Goal: Information Seeking & Learning: Learn about a topic

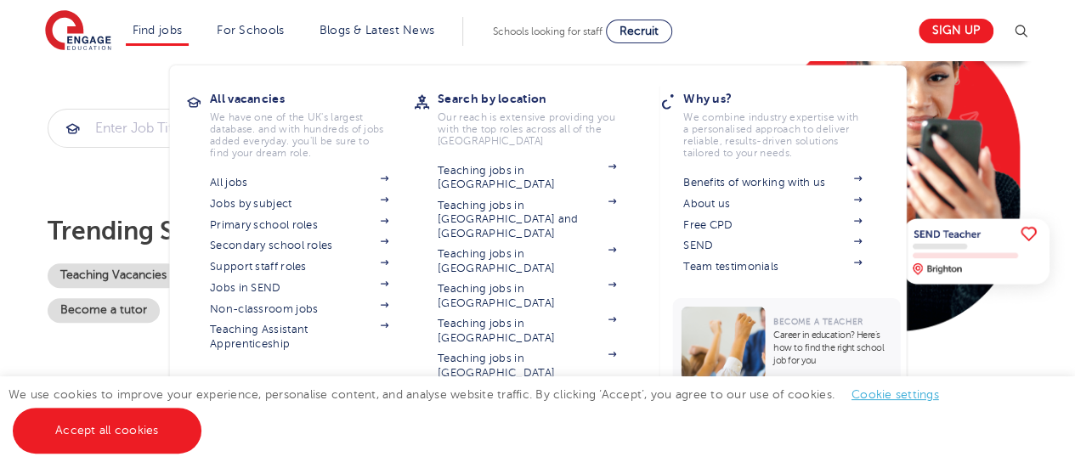
scroll to position [246, 0]
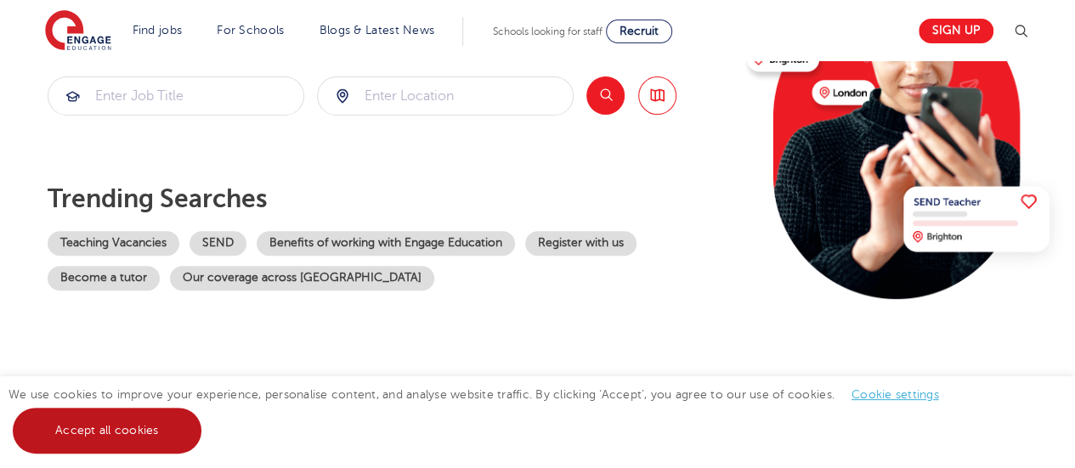
click at [155, 424] on link "Accept all cookies" at bounding box center [107, 431] width 189 height 46
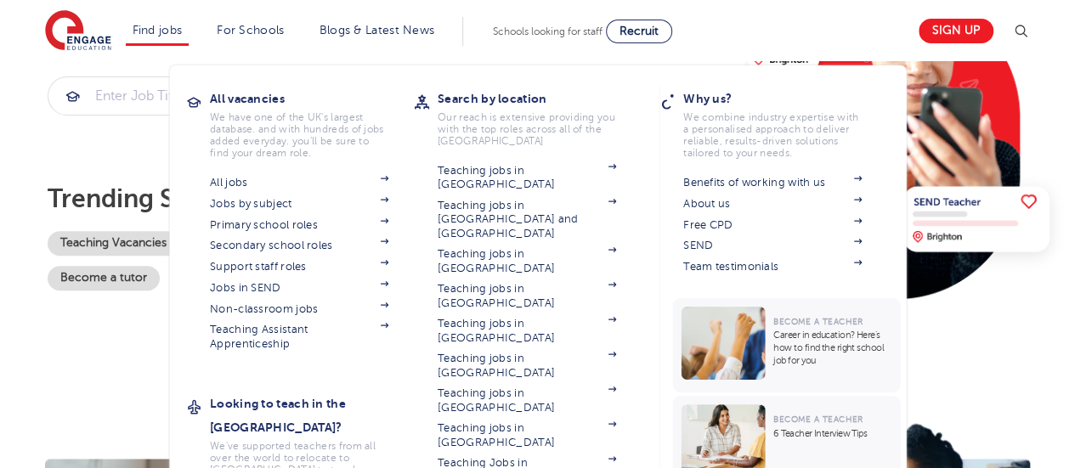
click at [165, 21] on li "Find jobs All vacancies We have one of the UK's largest database. and with hund…" at bounding box center [158, 31] width 64 height 29
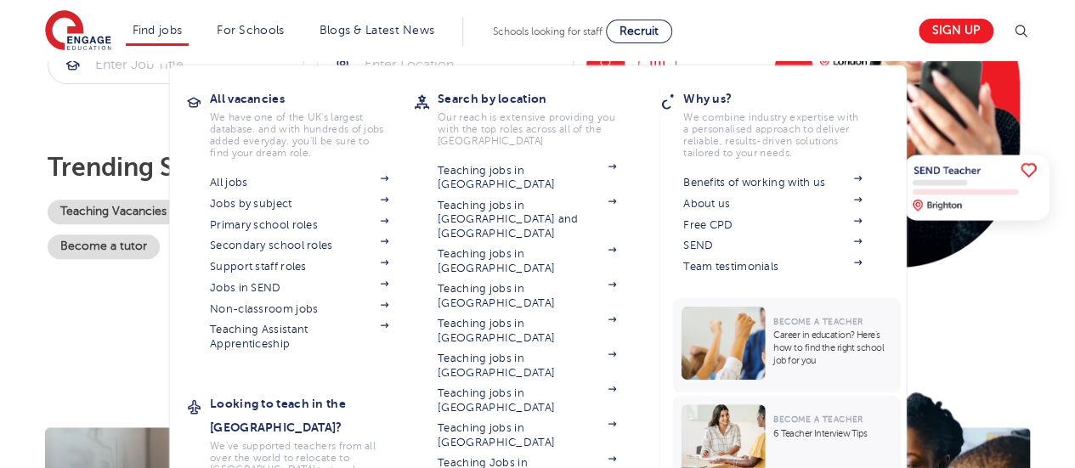
scroll to position [279, 0]
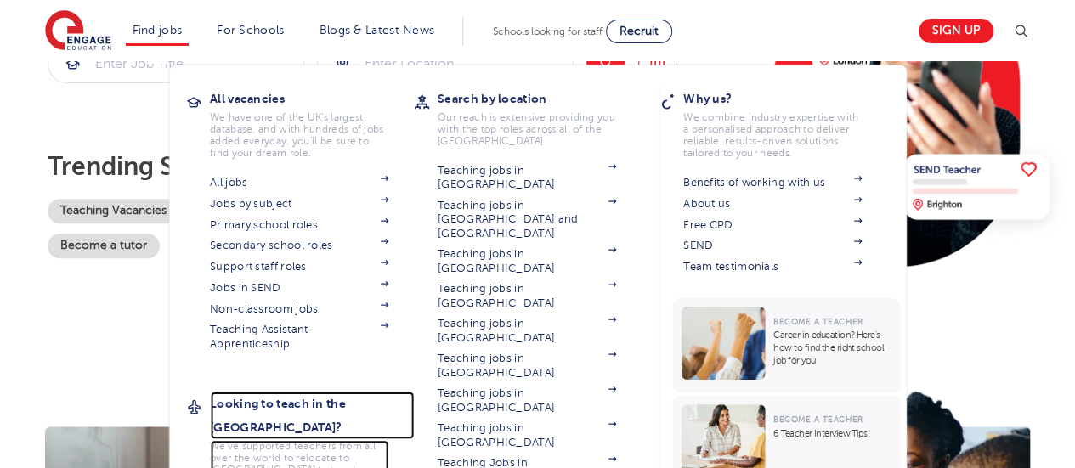
click at [326, 396] on h3 "Looking to teach in the [GEOGRAPHIC_DATA]?" at bounding box center [312, 416] width 204 height 48
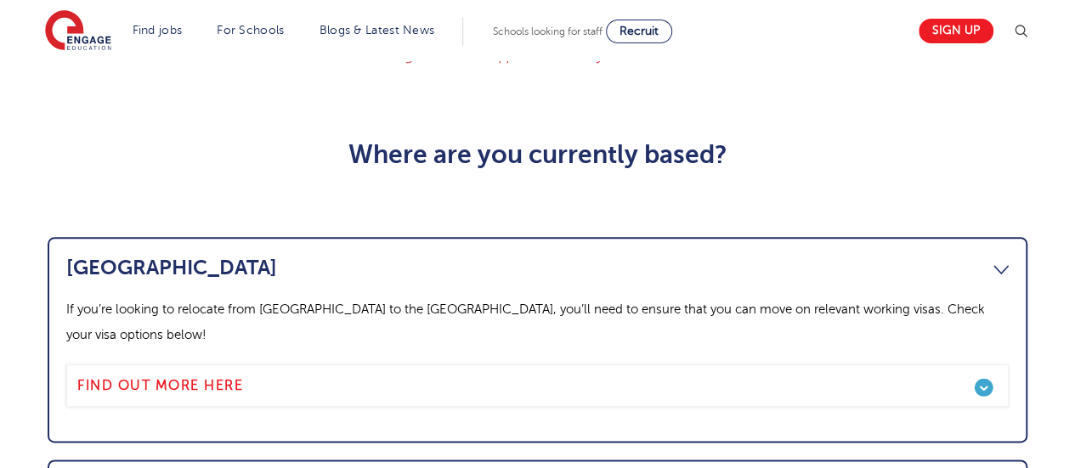
scroll to position [828, 0]
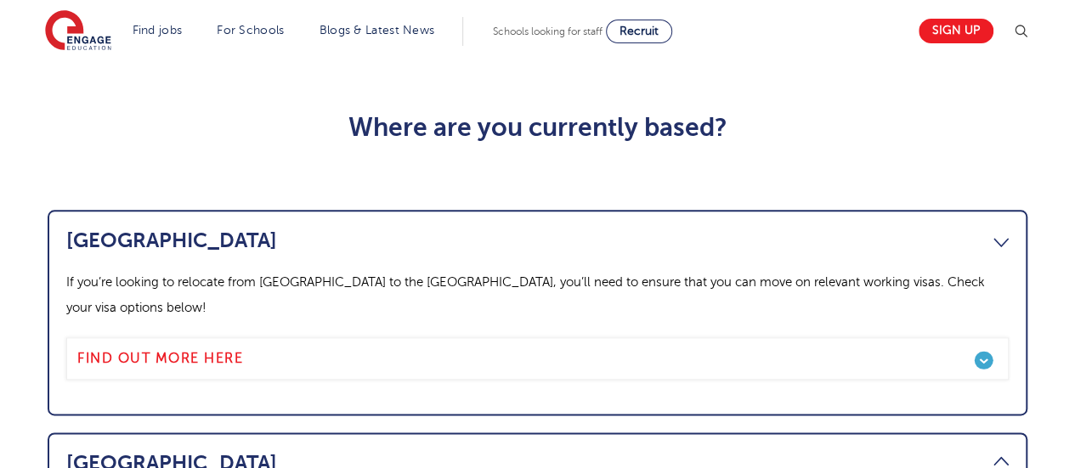
click at [326, 229] on link "Canada" at bounding box center [537, 241] width 943 height 24
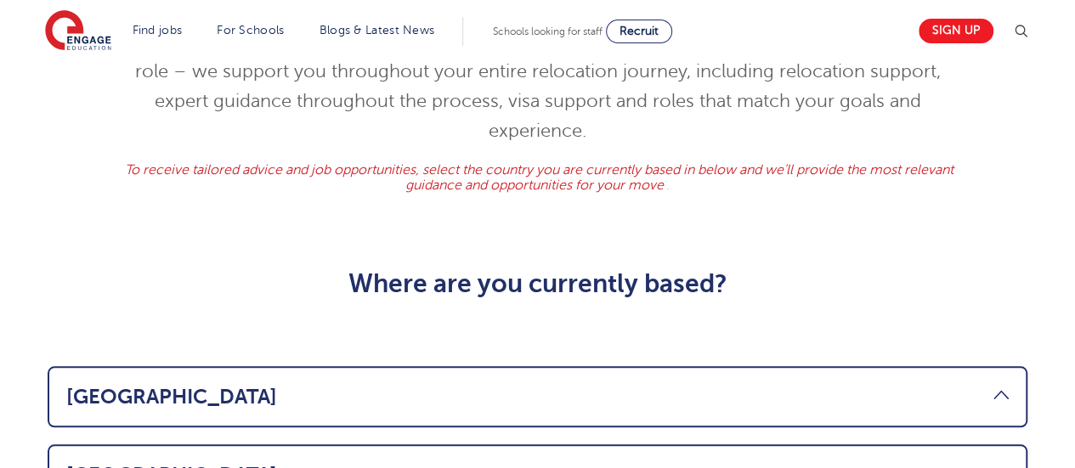
scroll to position [674, 0]
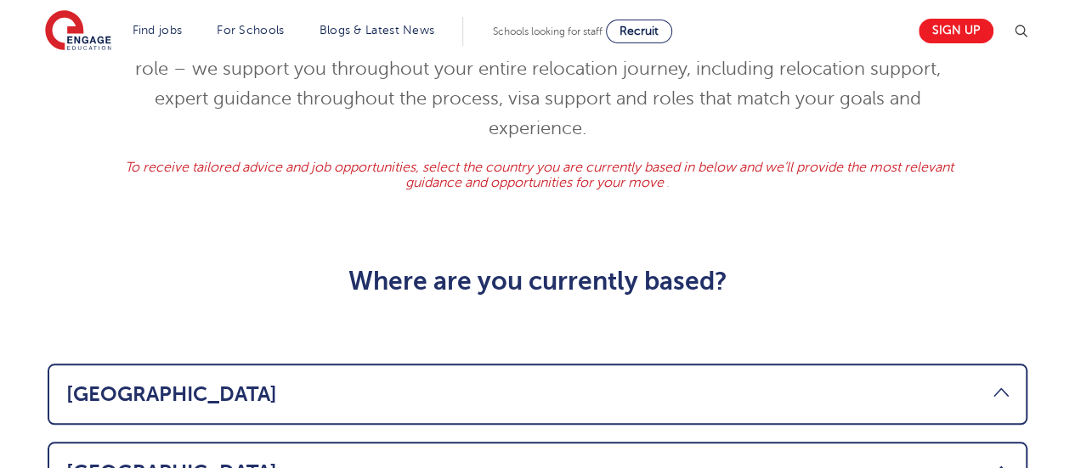
click at [132, 382] on link "Canada" at bounding box center [537, 394] width 943 height 24
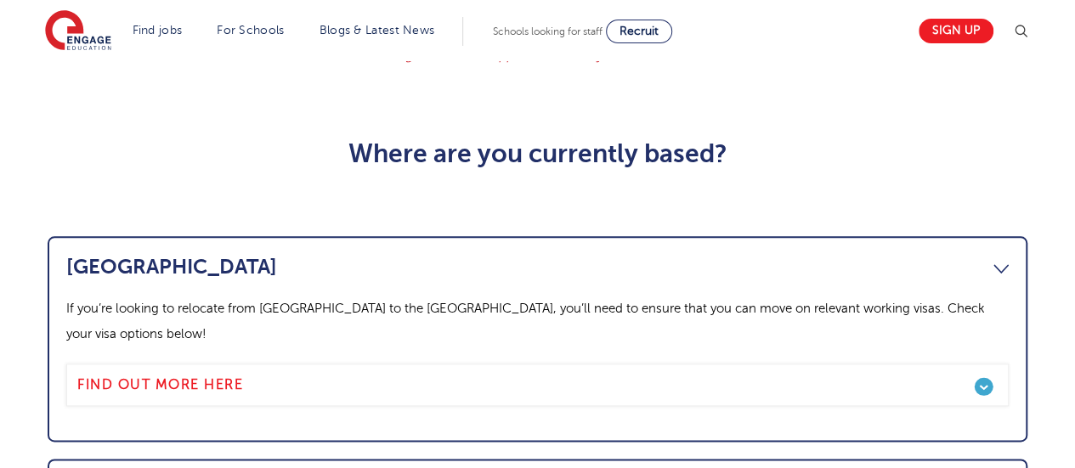
scroll to position [803, 0]
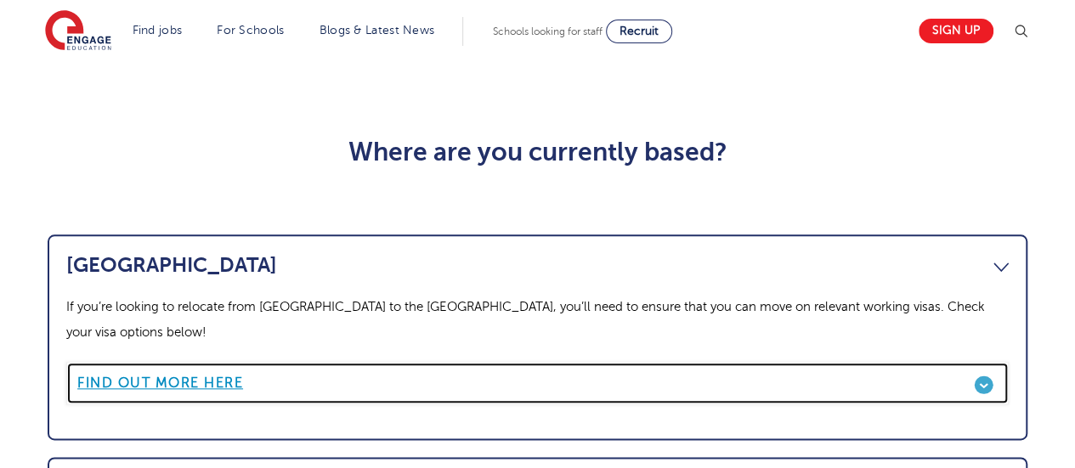
click at [133, 376] on b "Find out more here" at bounding box center [160, 383] width 166 height 15
